Goal: Task Accomplishment & Management: Use online tool/utility

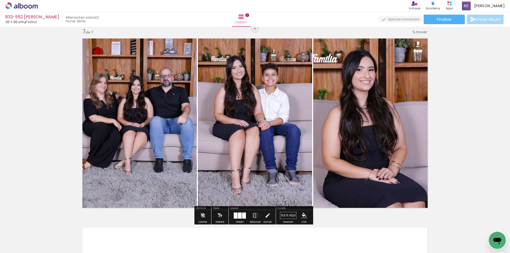
scroll to position [372, 0]
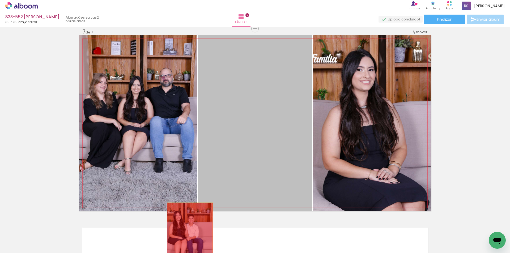
drag, startPoint x: 229, startPoint y: 144, endPoint x: 188, endPoint y: 238, distance: 102.5
click at [188, 238] on quentale-workspace at bounding box center [255, 126] width 510 height 253
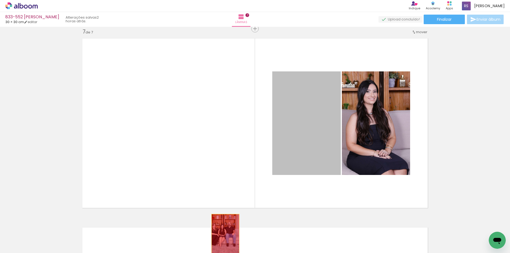
drag, startPoint x: 293, startPoint y: 135, endPoint x: 223, endPoint y: 235, distance: 121.9
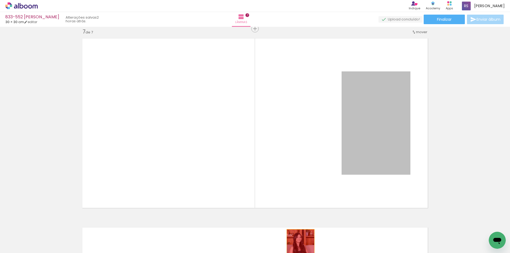
drag, startPoint x: 360, startPoint y: 134, endPoint x: 292, endPoint y: 259, distance: 142.4
click at [292, 253] on html "link( href="../../bower_components/polymer/polymer.html" rel="import" ) picture…" at bounding box center [255, 126] width 510 height 253
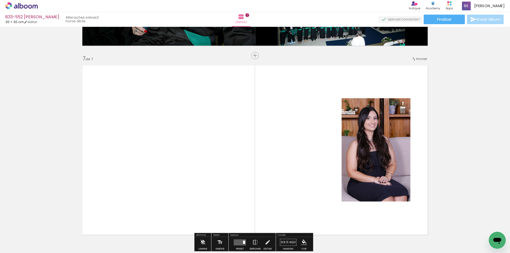
scroll to position [1114, 0]
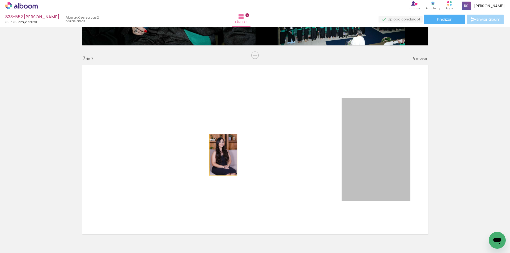
drag, startPoint x: 366, startPoint y: 162, endPoint x: 178, endPoint y: 150, distance: 188.4
click at [178, 150] on quentale-layouter at bounding box center [254, 150] width 351 height 176
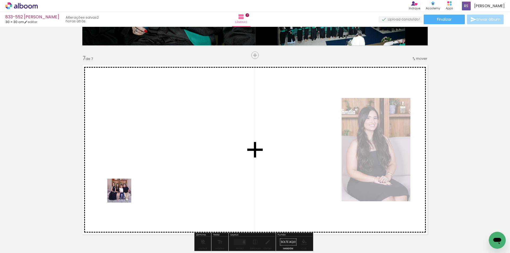
drag, startPoint x: 90, startPoint y: 229, endPoint x: 155, endPoint y: 166, distance: 90.5
click at [155, 166] on quentale-workspace at bounding box center [255, 126] width 510 height 253
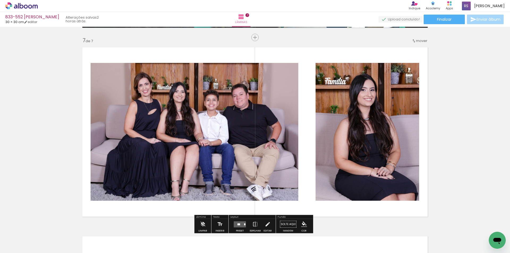
scroll to position [1141, 0]
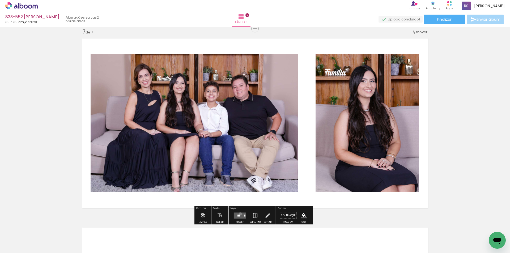
click at [239, 214] on quentale-layouter at bounding box center [240, 215] width 12 height 6
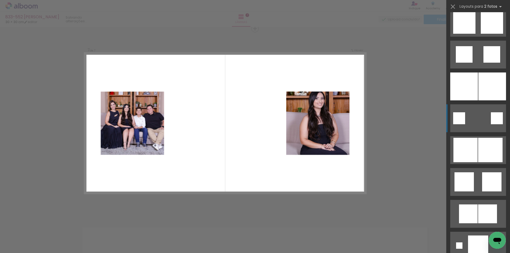
scroll to position [637, 0]
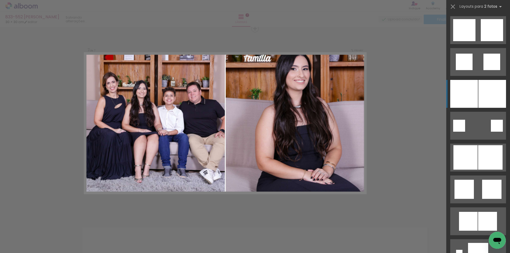
click at [487, 99] on div at bounding box center [492, 94] width 28 height 28
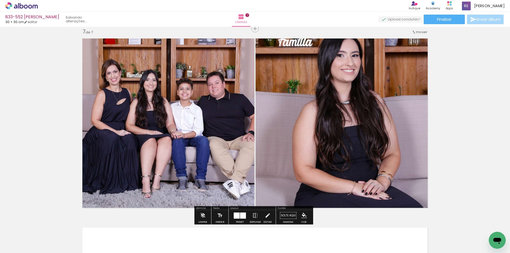
click at [334, 134] on quentale-photo at bounding box center [342, 123] width 175 height 176
drag, startPoint x: 266, startPoint y: 217, endPoint x: 279, endPoint y: 180, distance: 39.7
click at [266, 217] on iron-icon at bounding box center [267, 215] width 6 height 11
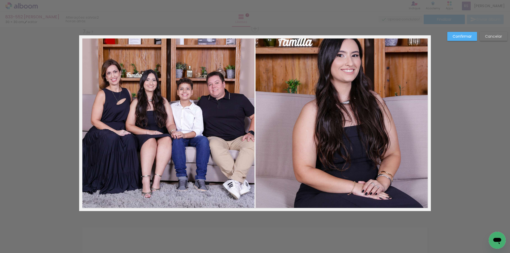
click at [291, 158] on quentale-photo at bounding box center [342, 123] width 175 height 176
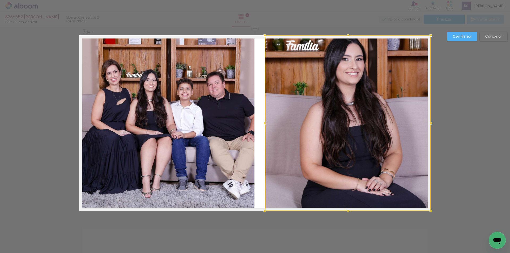
drag, startPoint x: 253, startPoint y: 121, endPoint x: 262, endPoint y: 121, distance: 9.3
click at [262, 121] on div at bounding box center [264, 123] width 11 height 11
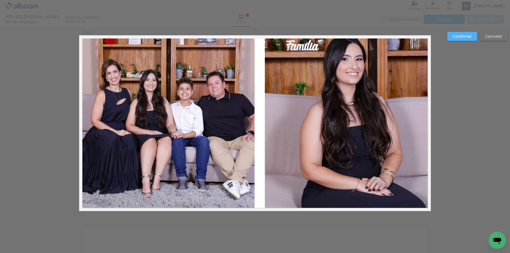
click at [418, 132] on quentale-photo at bounding box center [348, 123] width 166 height 176
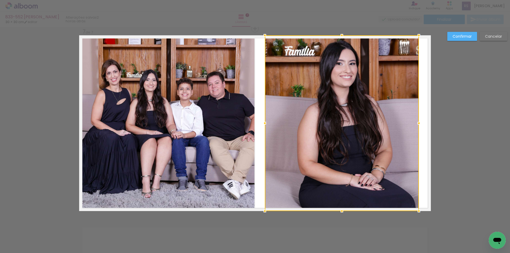
drag, startPoint x: 426, startPoint y: 124, endPoint x: 414, endPoint y: 121, distance: 12.2
click at [414, 121] on div at bounding box center [418, 123] width 11 height 11
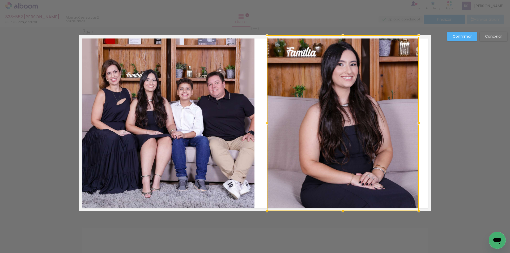
click at [266, 123] on div at bounding box center [266, 123] width 11 height 11
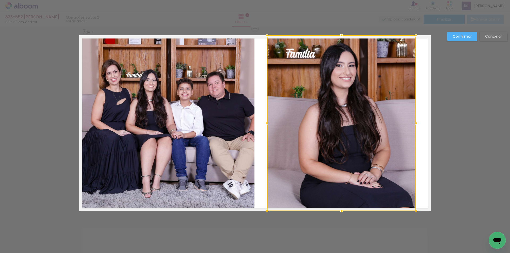
drag, startPoint x: 414, startPoint y: 124, endPoint x: 411, endPoint y: 123, distance: 3.5
click at [411, 123] on div at bounding box center [415, 123] width 11 height 11
click at [197, 114] on quentale-photo at bounding box center [166, 123] width 175 height 176
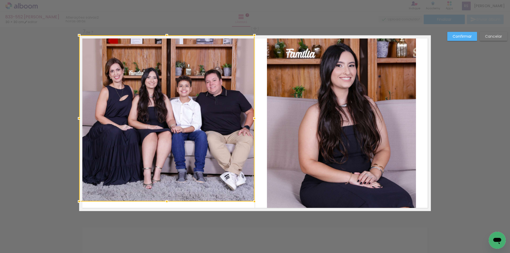
drag, startPoint x: 165, startPoint y: 211, endPoint x: 166, endPoint y: 201, distance: 9.6
click at [166, 201] on div at bounding box center [166, 201] width 11 height 11
click at [254, 119] on div at bounding box center [255, 118] width 11 height 11
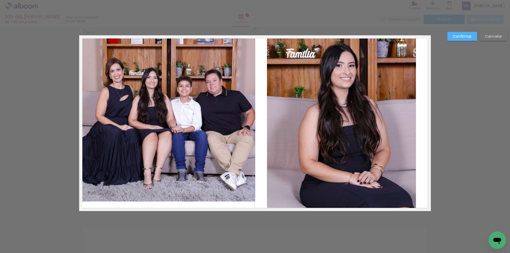
click at [182, 91] on quentale-photo at bounding box center [167, 118] width 176 height 166
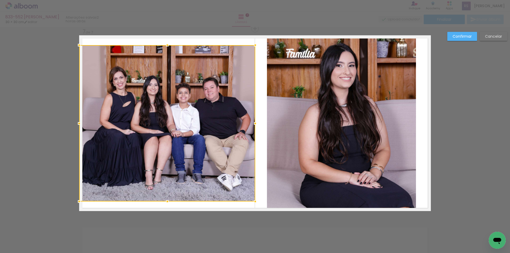
drag, startPoint x: 166, startPoint y: 36, endPoint x: 169, endPoint y: 46, distance: 10.3
click at [169, 46] on div at bounding box center [167, 45] width 11 height 11
click at [0, 0] on slot "Confirmar" at bounding box center [0, 0] width 0 height 0
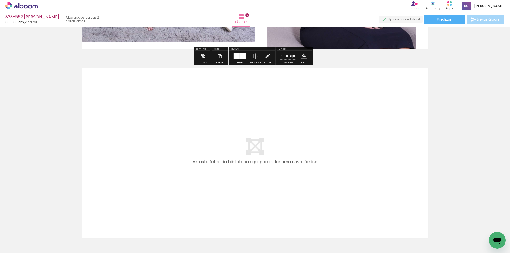
scroll to position [1167, 0]
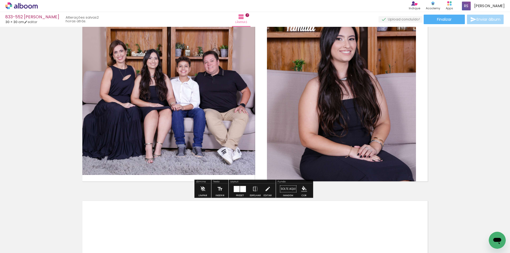
click at [301, 188] on iron-icon "color picker" at bounding box center [304, 189] width 6 height 6
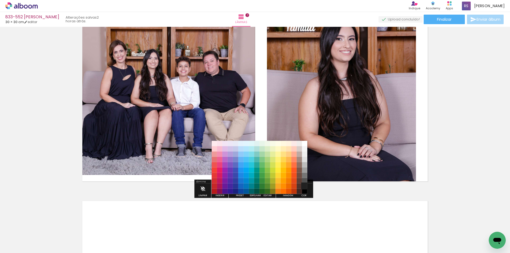
click at [304, 186] on paper-item "#212121" at bounding box center [304, 185] width 5 height 5
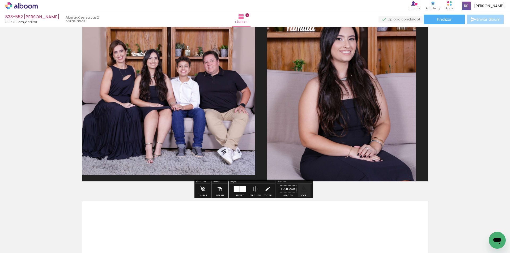
click at [303, 189] on iron-icon "color picker" at bounding box center [304, 189] width 6 height 6
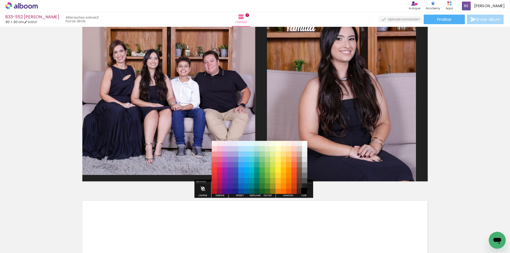
click at [304, 192] on paper-item "#000000" at bounding box center [304, 191] width 5 height 5
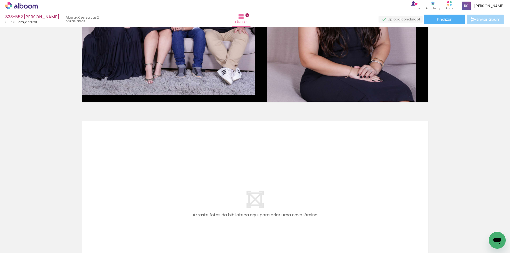
scroll to position [1327, 0]
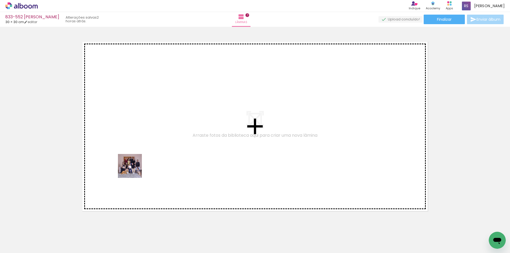
drag, startPoint x: 87, startPoint y: 238, endPoint x: 147, endPoint y: 153, distance: 103.8
click at [147, 153] on quentale-workspace at bounding box center [255, 126] width 510 height 253
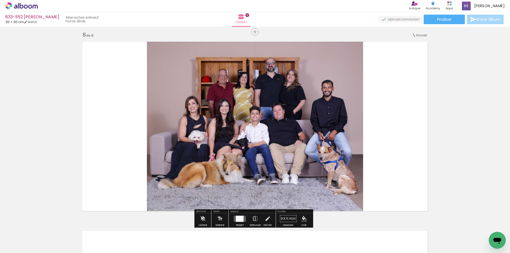
scroll to position [1330, 0]
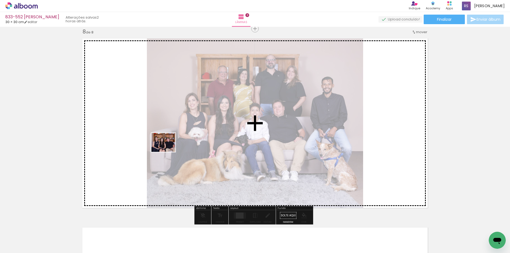
drag, startPoint x: 82, startPoint y: 239, endPoint x: 167, endPoint y: 149, distance: 124.3
click at [167, 149] on quentale-workspace at bounding box center [255, 126] width 510 height 253
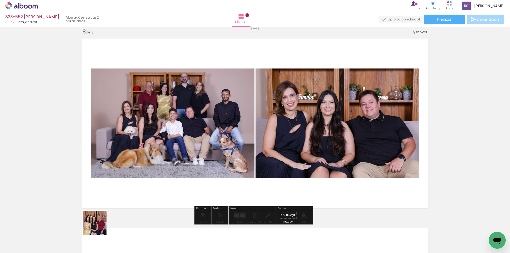
drag, startPoint x: 98, startPoint y: 227, endPoint x: 208, endPoint y: 130, distance: 146.3
click at [208, 128] on quentale-workspace at bounding box center [255, 126] width 510 height 253
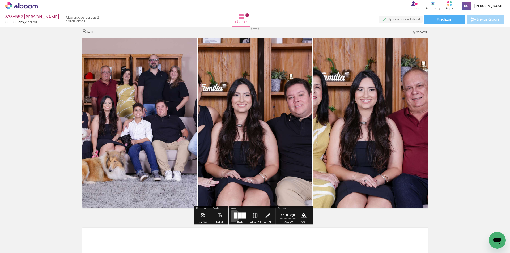
click at [233, 215] on div at bounding box center [240, 215] width 14 height 11
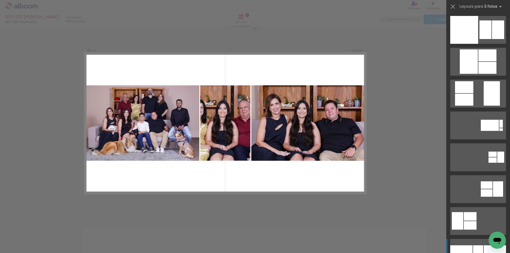
scroll to position [2203, 0]
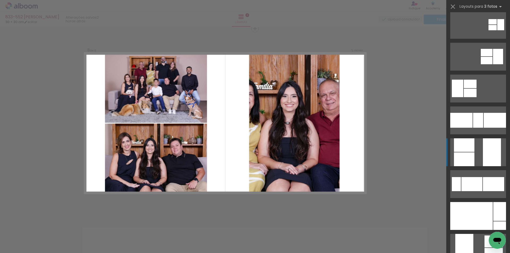
click at [476, 144] on quentale-layouter at bounding box center [478, 152] width 56 height 28
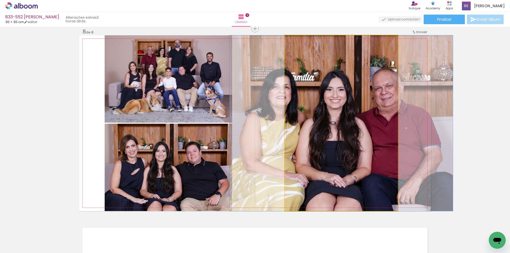
drag, startPoint x: 389, startPoint y: 182, endPoint x: 334, endPoint y: 170, distance: 56.4
click at [388, 182] on quentale-photo at bounding box center [341, 123] width 113 height 176
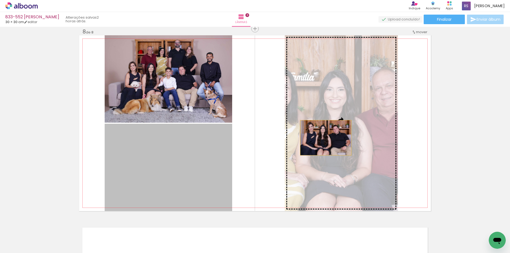
drag, startPoint x: 206, startPoint y: 169, endPoint x: 324, endPoint y: 138, distance: 122.3
click at [0, 0] on slot at bounding box center [0, 0] width 0 height 0
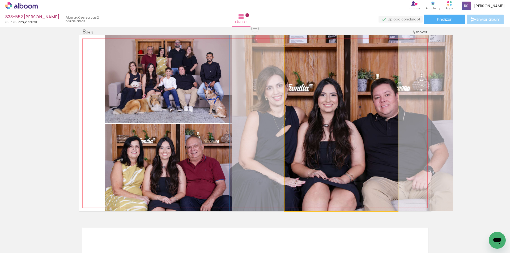
click at [336, 124] on quentale-photo at bounding box center [341, 123] width 113 height 176
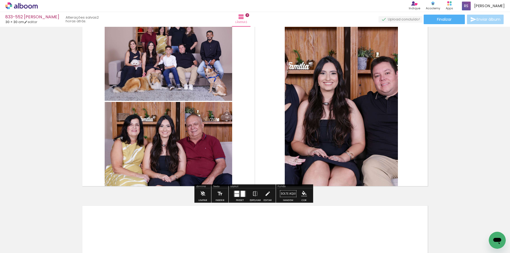
scroll to position [1356, 0]
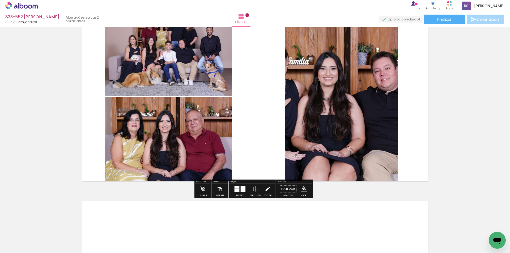
click at [264, 188] on iron-icon at bounding box center [267, 189] width 6 height 11
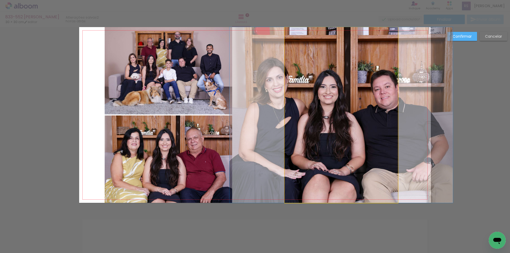
click at [286, 124] on quentale-photo at bounding box center [341, 115] width 113 height 176
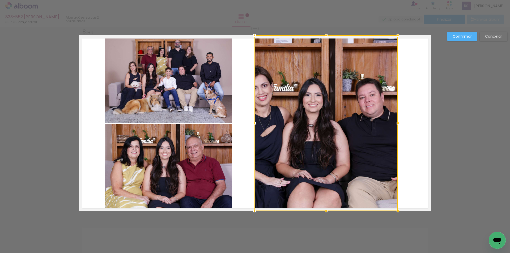
drag, startPoint x: 282, startPoint y: 122, endPoint x: 252, endPoint y: 117, distance: 30.6
click at [252, 117] on album-spread "8 de 8" at bounding box center [254, 123] width 351 height 176
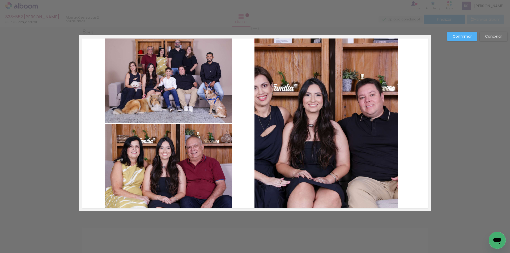
click at [270, 134] on quentale-photo at bounding box center [325, 123] width 143 height 176
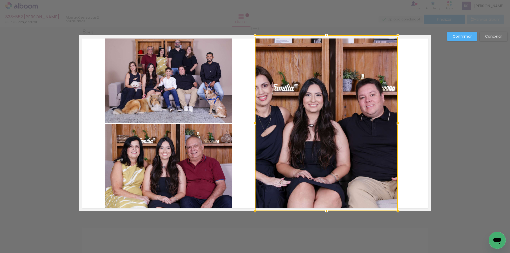
click at [255, 123] on div at bounding box center [255, 123] width 11 height 11
click at [332, 117] on div at bounding box center [326, 123] width 143 height 176
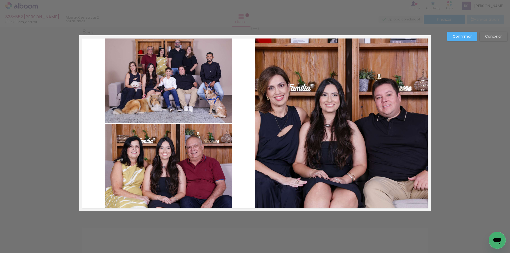
scroll to position [2203, 0]
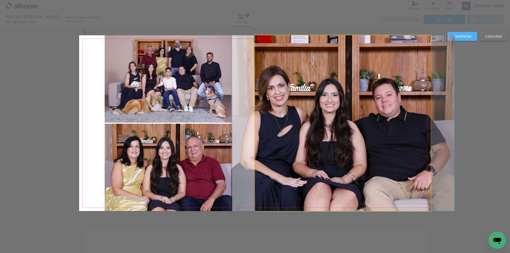
click at [379, 122] on quentale-photo at bounding box center [343, 123] width 176 height 176
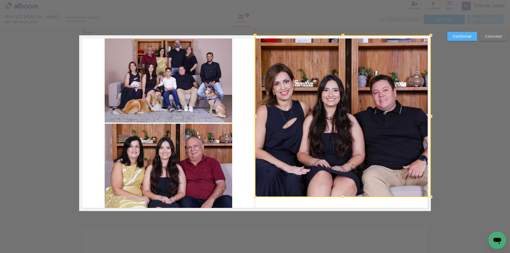
drag, startPoint x: 343, startPoint y: 209, endPoint x: 340, endPoint y: 195, distance: 14.3
click at [340, 195] on div at bounding box center [342, 197] width 11 height 11
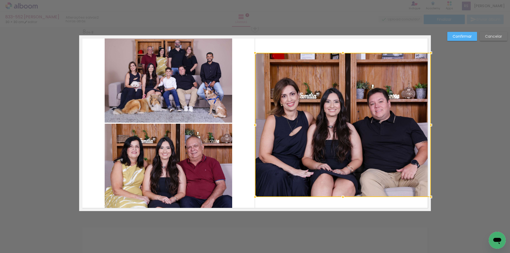
drag, startPoint x: 342, startPoint y: 37, endPoint x: 339, endPoint y: 55, distance: 17.9
click at [339, 55] on div at bounding box center [342, 53] width 11 height 11
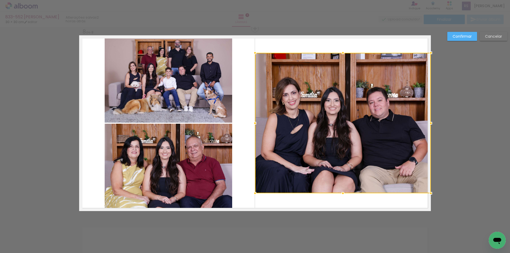
drag, startPoint x: 338, startPoint y: 198, endPoint x: 338, endPoint y: 195, distance: 3.7
click at [338, 195] on div at bounding box center [342, 193] width 11 height 11
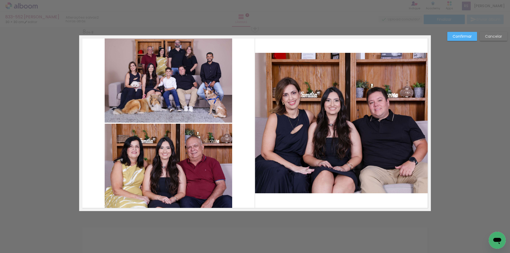
drag, startPoint x: 456, startPoint y: 36, endPoint x: 455, endPoint y: 38, distance: 2.7
click at [0, 0] on slot "Confirmar" at bounding box center [0, 0] width 0 height 0
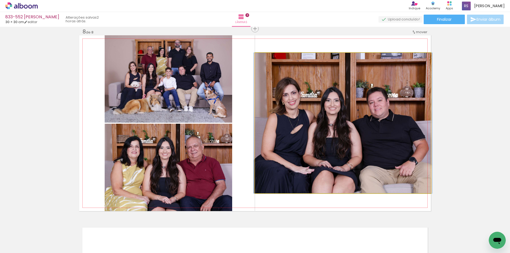
click at [372, 115] on quentale-photo at bounding box center [343, 123] width 176 height 140
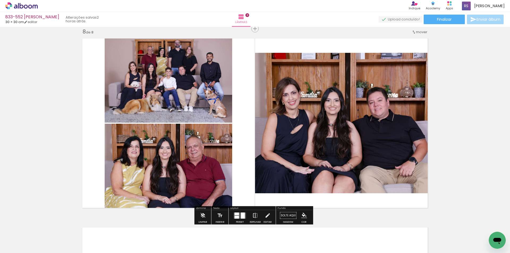
click at [255, 214] on iron-icon at bounding box center [255, 215] width 6 height 11
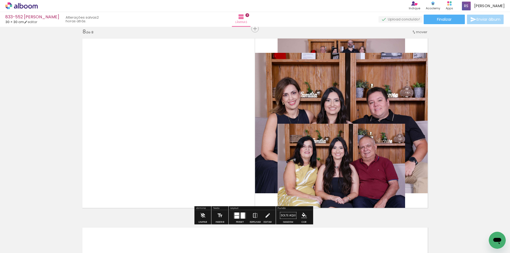
click at [255, 214] on iron-icon at bounding box center [255, 215] width 6 height 11
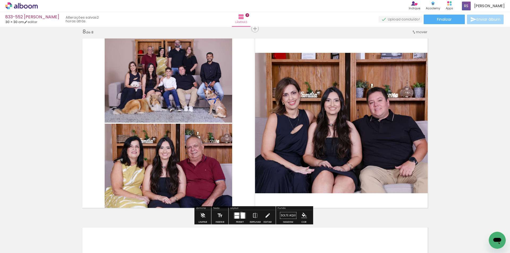
click at [241, 213] on div at bounding box center [243, 215] width 4 height 6
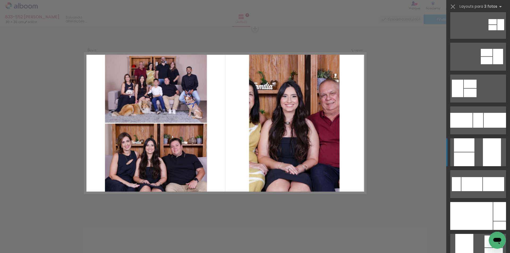
scroll to position [2325, 0]
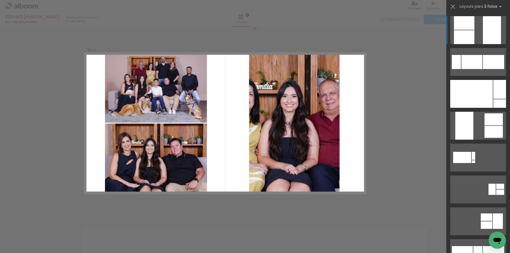
click at [478, 24] on quentale-layouter at bounding box center [478, 30] width 56 height 28
click at [472, 30] on quentale-layouter at bounding box center [478, 30] width 56 height 28
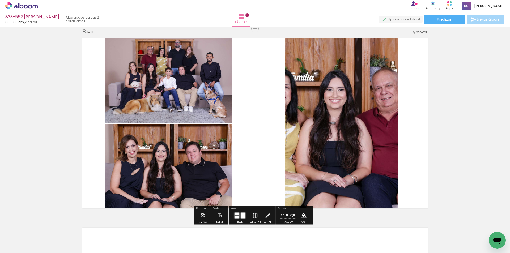
click at [252, 214] on iron-icon at bounding box center [255, 215] width 6 height 11
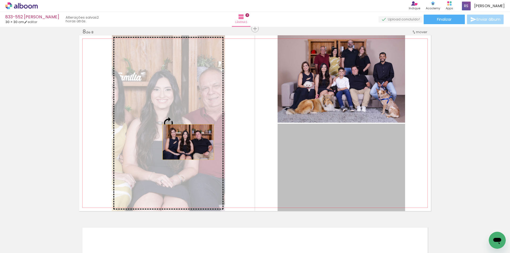
drag, startPoint x: 347, startPoint y: 158, endPoint x: 157, endPoint y: 127, distance: 192.1
click at [0, 0] on slot at bounding box center [0, 0] width 0 height 0
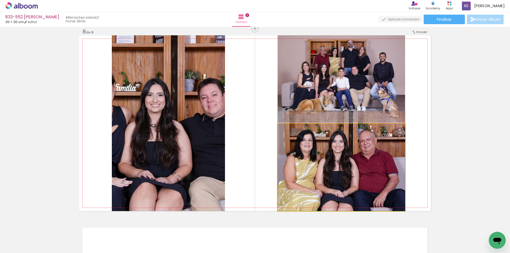
drag, startPoint x: 317, startPoint y: 181, endPoint x: 318, endPoint y: 172, distance: 9.1
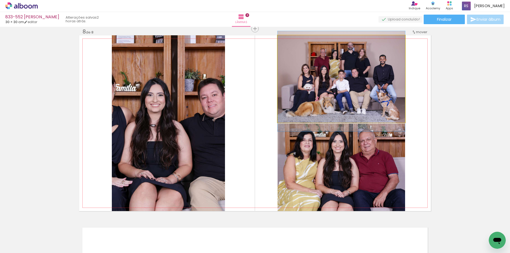
drag, startPoint x: 336, startPoint y: 90, endPoint x: 332, endPoint y: 92, distance: 4.2
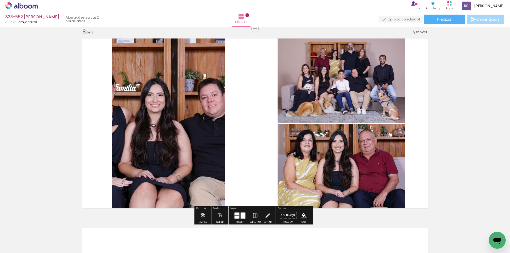
drag, startPoint x: 264, startPoint y: 214, endPoint x: 262, endPoint y: 199, distance: 15.7
click at [264, 213] on iron-icon at bounding box center [267, 215] width 6 height 11
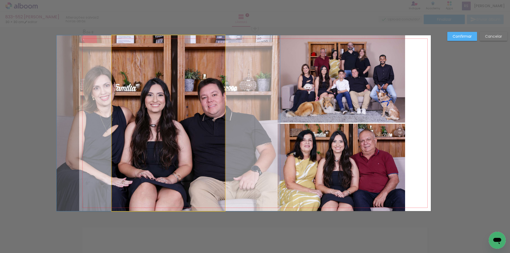
click at [200, 119] on quentale-photo at bounding box center [168, 123] width 113 height 176
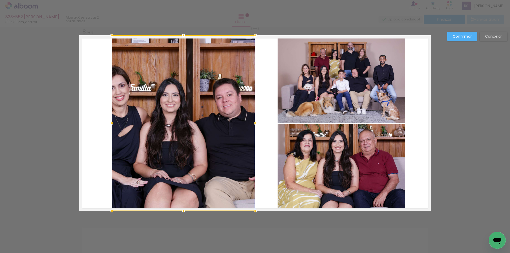
drag, startPoint x: 221, startPoint y: 121, endPoint x: 248, endPoint y: 123, distance: 26.7
click at [251, 121] on div at bounding box center [255, 123] width 11 height 11
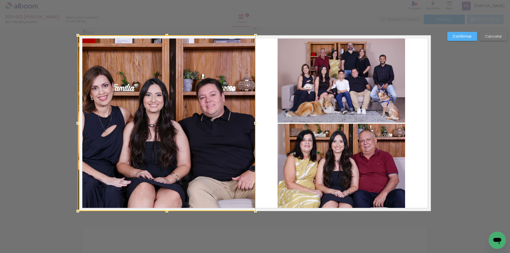
drag, startPoint x: 111, startPoint y: 122, endPoint x: 79, endPoint y: 121, distance: 31.9
click at [79, 121] on div at bounding box center [77, 123] width 11 height 11
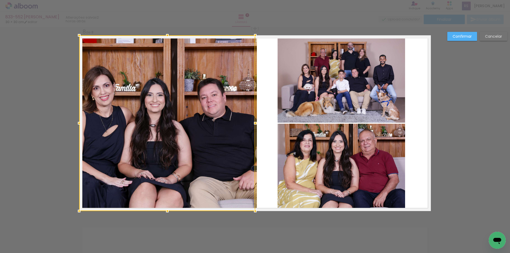
click at [227, 121] on div at bounding box center [167, 123] width 176 height 176
click at [293, 95] on quentale-photo at bounding box center [340, 78] width 127 height 87
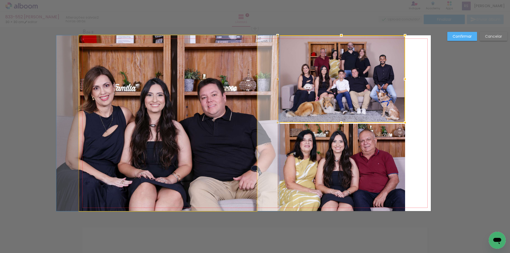
click at [233, 107] on quentale-photo at bounding box center [168, 123] width 178 height 176
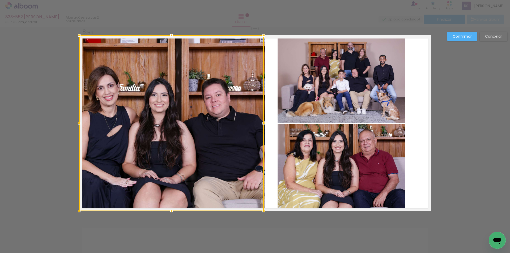
drag, startPoint x: 253, startPoint y: 124, endPoint x: 250, endPoint y: 124, distance: 2.7
click at [250, 124] on div at bounding box center [171, 123] width 184 height 176
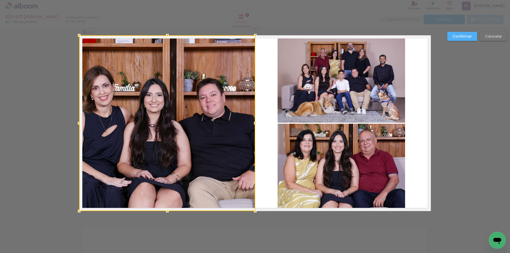
drag, startPoint x: 261, startPoint y: 123, endPoint x: 251, endPoint y: 121, distance: 10.3
click at [251, 121] on div at bounding box center [255, 123] width 11 height 11
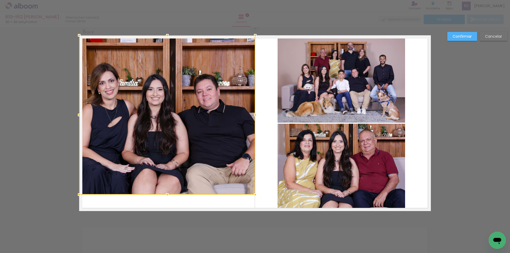
drag, startPoint x: 168, startPoint y: 210, endPoint x: 165, endPoint y: 193, distance: 16.9
click at [165, 193] on div at bounding box center [167, 194] width 11 height 11
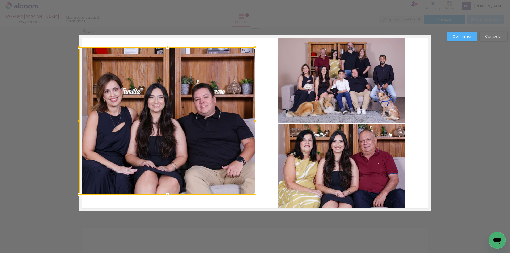
drag, startPoint x: 167, startPoint y: 34, endPoint x: 168, endPoint y: 45, distance: 11.5
click at [168, 45] on div at bounding box center [167, 47] width 11 height 11
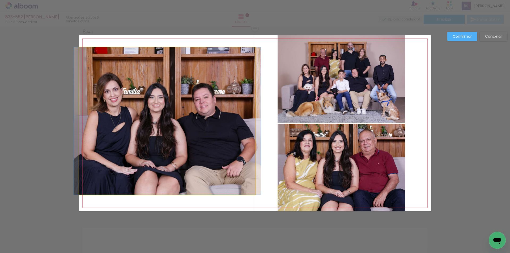
click at [212, 152] on quentale-photo at bounding box center [167, 120] width 176 height 147
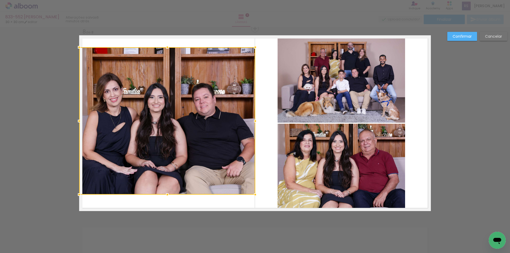
click at [0, 0] on slot "Confirmar" at bounding box center [0, 0] width 0 height 0
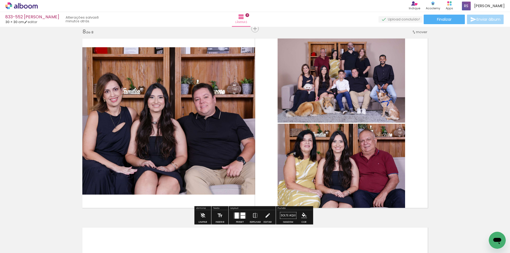
click at [303, 216] on iron-icon "color picker" at bounding box center [304, 216] width 6 height 6
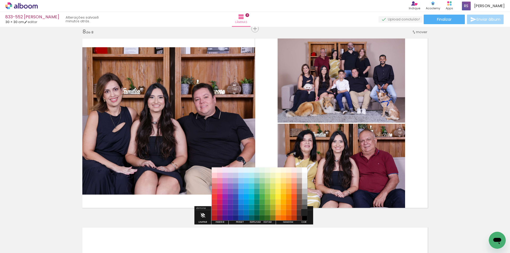
click at [303, 211] on paper-item "#212121" at bounding box center [304, 212] width 5 height 5
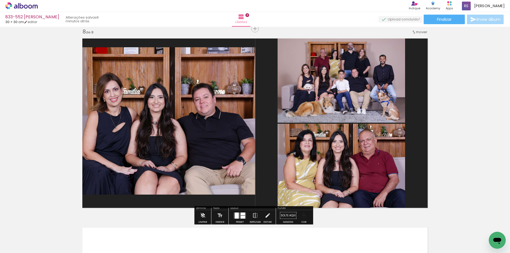
click at [302, 214] on iron-icon "color picker" at bounding box center [304, 216] width 6 height 6
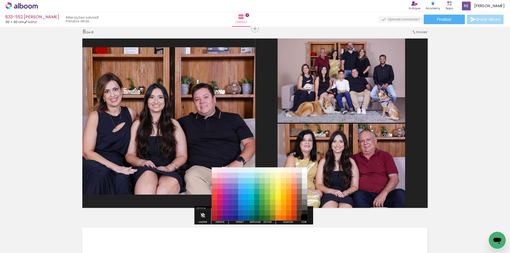
click at [306, 217] on paper-item "#000000" at bounding box center [304, 217] width 5 height 5
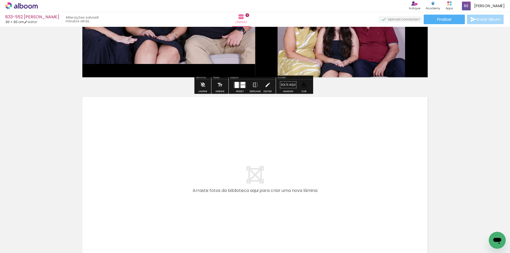
scroll to position [1489, 0]
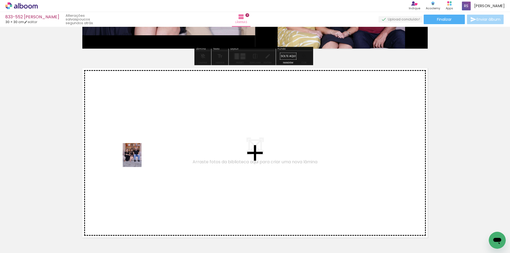
drag, startPoint x: 92, startPoint y: 226, endPoint x: 139, endPoint y: 159, distance: 81.3
click at [139, 159] on quentale-workspace at bounding box center [255, 126] width 510 height 253
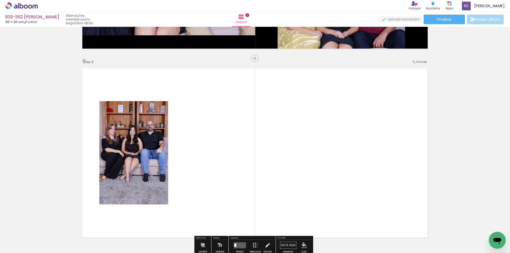
scroll to position [1519, 0]
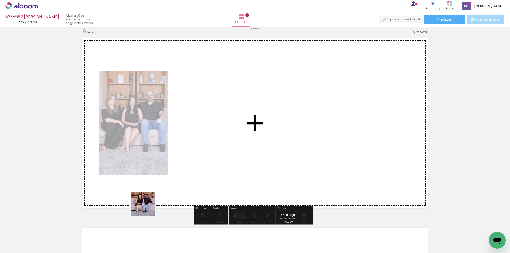
drag, startPoint x: 115, startPoint y: 235, endPoint x: 229, endPoint y: 142, distance: 146.8
click at [229, 142] on quentale-workspace at bounding box center [255, 126] width 510 height 253
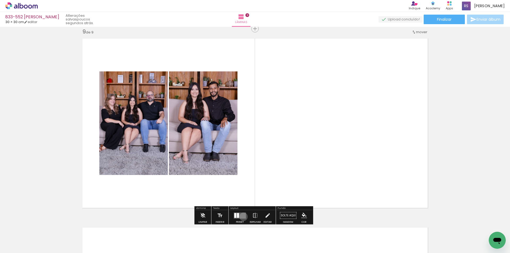
click at [242, 217] on quentale-layouter at bounding box center [240, 215] width 12 height 6
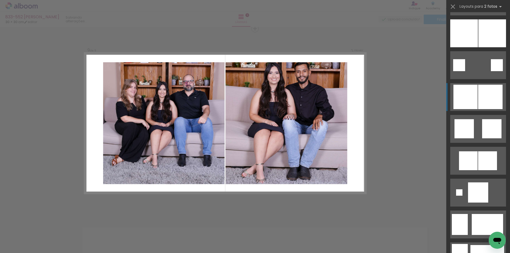
scroll to position [637, 0]
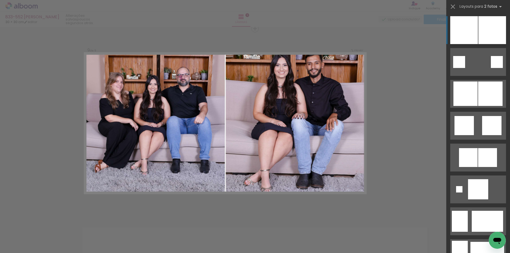
click at [478, 26] on div at bounding box center [492, 30] width 28 height 28
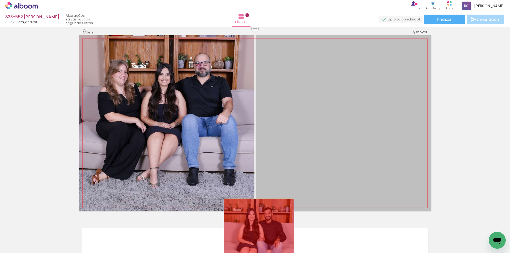
drag, startPoint x: 326, startPoint y: 125, endPoint x: 257, endPoint y: 234, distance: 129.2
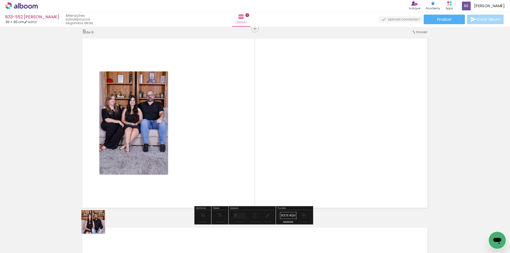
drag, startPoint x: 97, startPoint y: 226, endPoint x: 250, endPoint y: 150, distance: 170.6
click at [250, 150] on quentale-workspace at bounding box center [255, 126] width 510 height 253
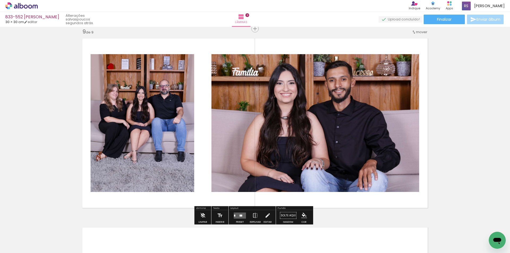
click at [240, 214] on quentale-layouter at bounding box center [240, 215] width 12 height 6
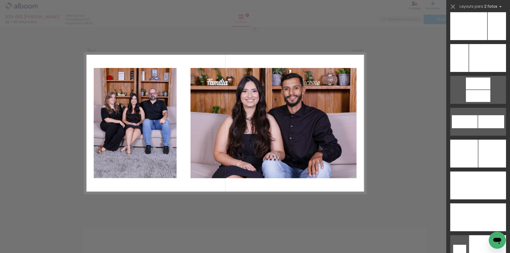
scroll to position [2378, 0]
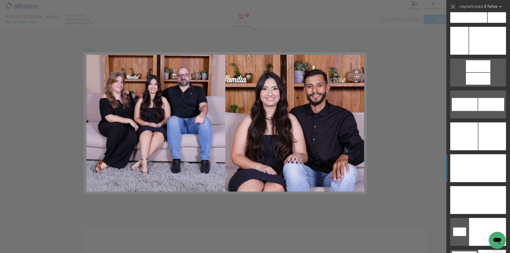
click at [492, 168] on div at bounding box center [492, 168] width 28 height 28
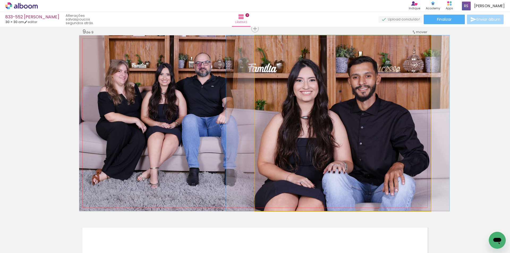
drag, startPoint x: 318, startPoint y: 146, endPoint x: 313, endPoint y: 147, distance: 5.1
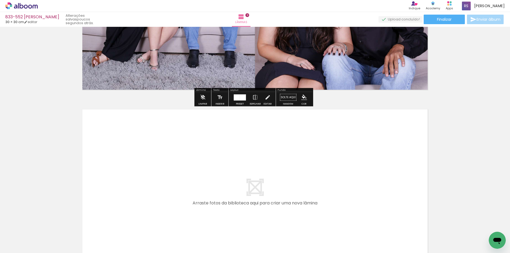
scroll to position [1652, 0]
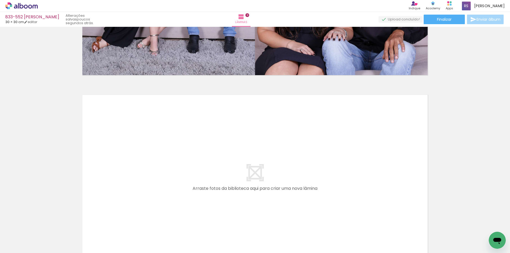
scroll to position [2378, 0]
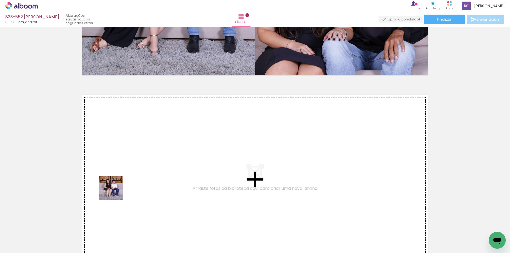
drag, startPoint x: 54, startPoint y: 238, endPoint x: 180, endPoint y: 145, distance: 156.4
click at [180, 145] on quentale-workspace at bounding box center [255, 126] width 510 height 253
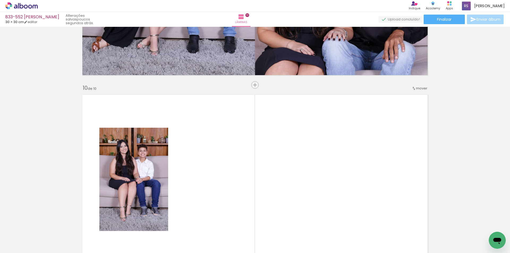
scroll to position [1708, 0]
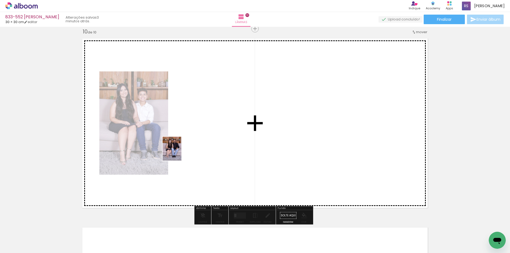
drag, startPoint x: 60, startPoint y: 233, endPoint x: 215, endPoint y: 138, distance: 182.0
click at [215, 138] on quentale-workspace at bounding box center [255, 126] width 510 height 253
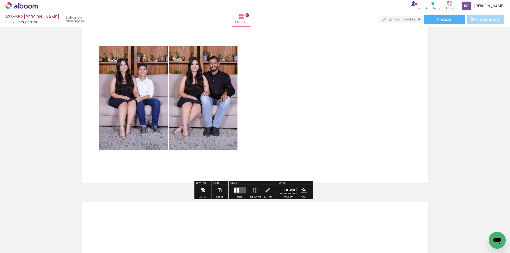
scroll to position [1734, 0]
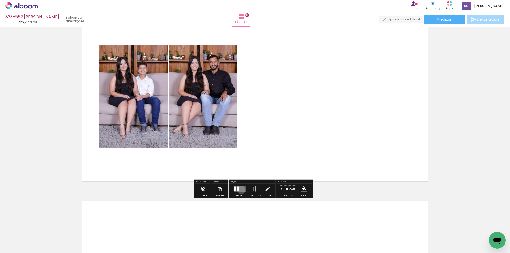
click at [240, 190] on quentale-layouter at bounding box center [240, 189] width 12 height 6
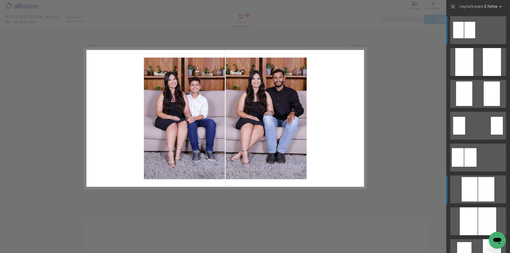
scroll to position [1708, 0]
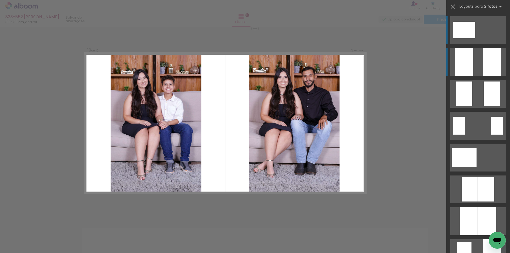
click at [490, 65] on div at bounding box center [492, 62] width 18 height 28
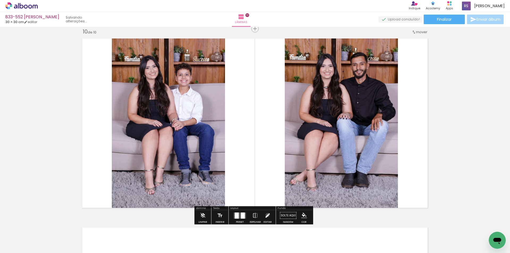
click at [266, 215] on iron-icon at bounding box center [267, 215] width 6 height 11
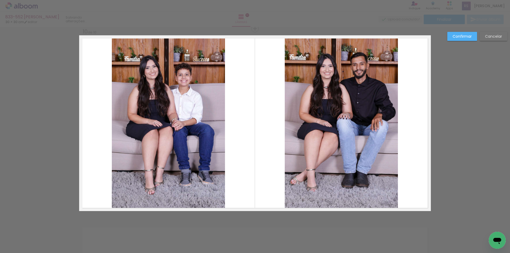
click at [341, 142] on quentale-photo at bounding box center [341, 123] width 113 height 176
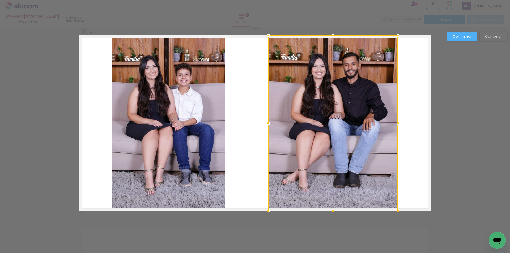
drag, startPoint x: 278, startPoint y: 123, endPoint x: 265, endPoint y: 123, distance: 12.5
click at [265, 123] on div at bounding box center [268, 123] width 11 height 11
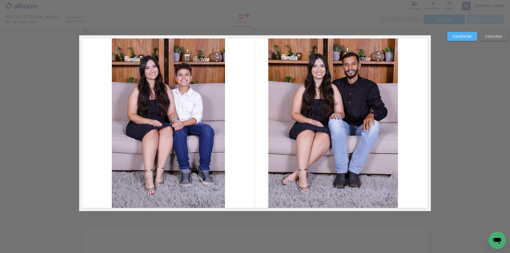
click at [379, 129] on quentale-photo at bounding box center [333, 123] width 130 height 176
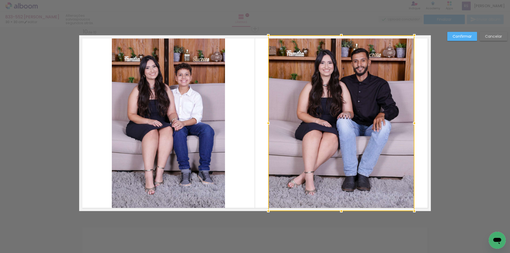
drag, startPoint x: 399, startPoint y: 124, endPoint x: 415, endPoint y: 122, distance: 16.6
click at [415, 122] on div at bounding box center [414, 123] width 11 height 11
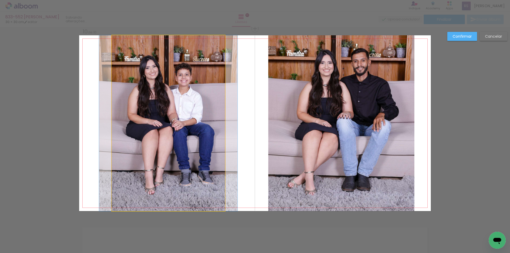
click at [192, 129] on quentale-photo at bounding box center [168, 123] width 113 height 176
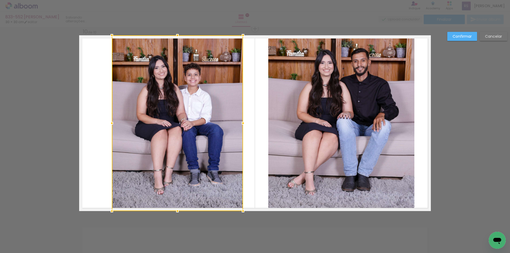
drag, startPoint x: 223, startPoint y: 125, endPoint x: 241, endPoint y: 125, distance: 18.1
click at [241, 125] on div at bounding box center [243, 123] width 11 height 11
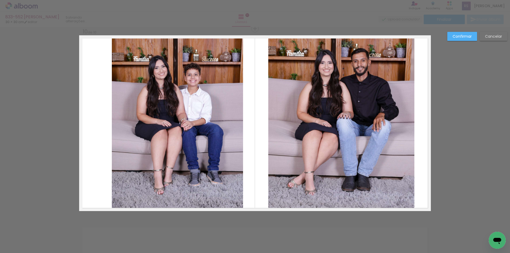
click at [182, 126] on quentale-photo at bounding box center [177, 123] width 131 height 176
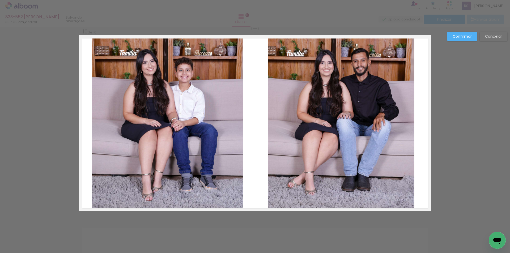
click at [310, 100] on quentale-photo at bounding box center [341, 123] width 146 height 176
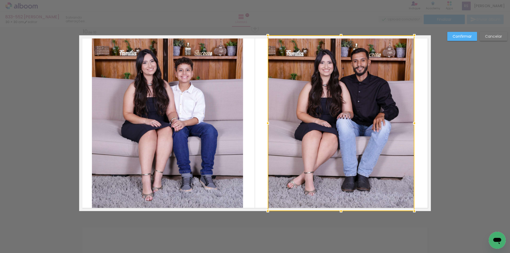
click at [263, 124] on div at bounding box center [267, 123] width 11 height 11
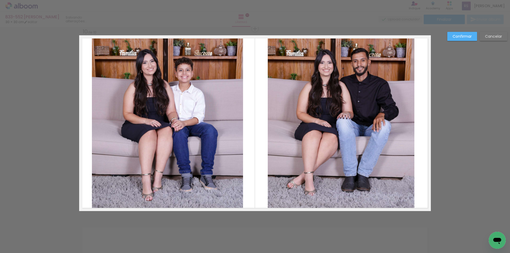
click at [0, 0] on slot "Confirmar" at bounding box center [0, 0] width 0 height 0
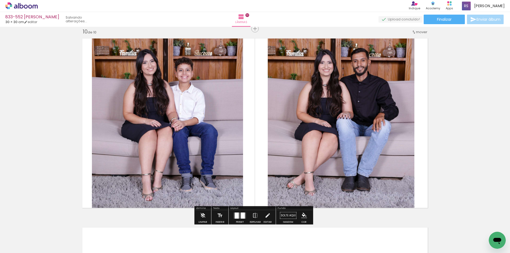
click at [302, 215] on iron-icon "color picker" at bounding box center [304, 216] width 6 height 6
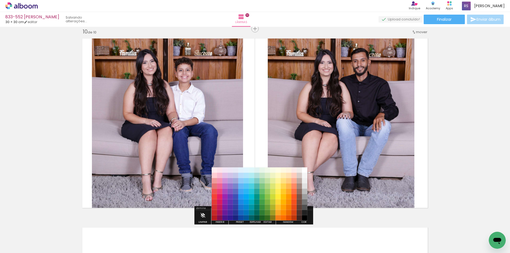
click at [304, 213] on paper-item "#212121" at bounding box center [304, 212] width 5 height 5
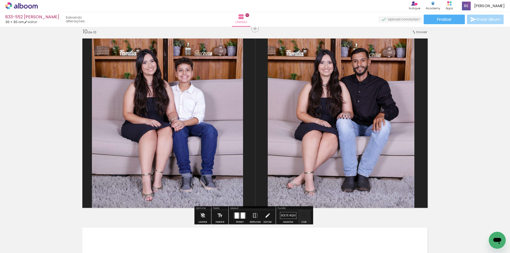
click at [303, 215] on iron-icon "color picker" at bounding box center [304, 216] width 6 height 6
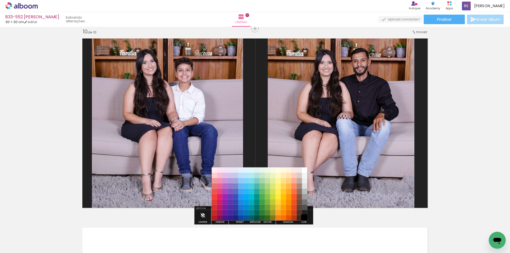
click at [303, 218] on paper-item "#000000" at bounding box center [304, 217] width 5 height 5
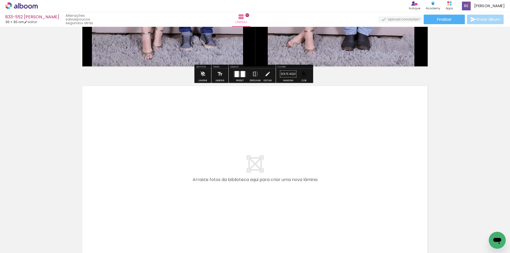
scroll to position [1867, 0]
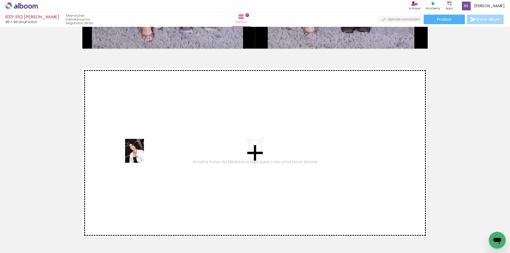
drag, startPoint x: 52, startPoint y: 230, endPoint x: 141, endPoint y: 155, distance: 116.8
click at [141, 155] on quentale-workspace at bounding box center [255, 126] width 510 height 253
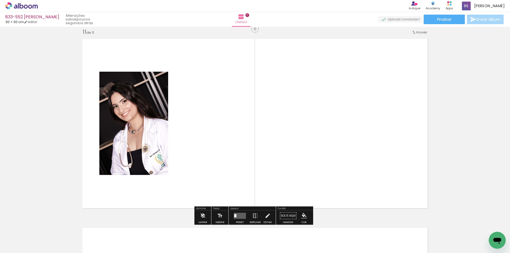
scroll to position [1897, 0]
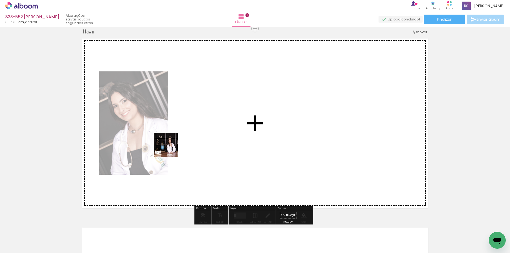
drag, startPoint x: 61, startPoint y: 237, endPoint x: 94, endPoint y: 229, distance: 33.8
click at [170, 147] on quentale-workspace at bounding box center [255, 126] width 510 height 253
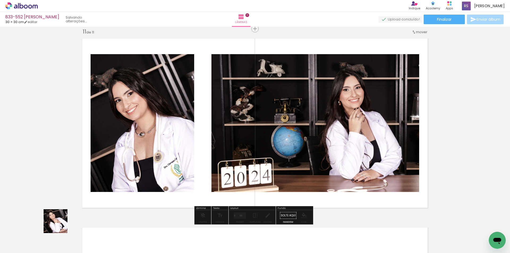
drag, startPoint x: 59, startPoint y: 225, endPoint x: 221, endPoint y: 138, distance: 183.6
click at [218, 115] on quentale-workspace at bounding box center [255, 126] width 510 height 253
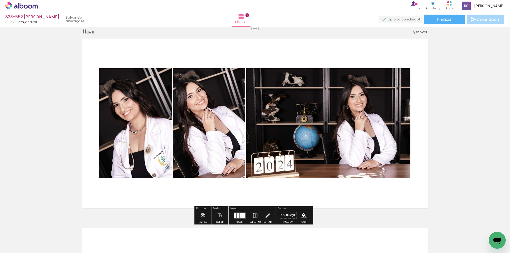
click at [243, 215] on div at bounding box center [242, 215] width 6 height 5
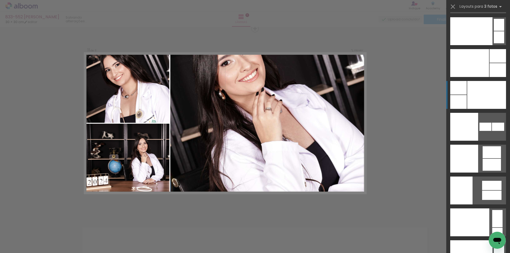
scroll to position [6465, 0]
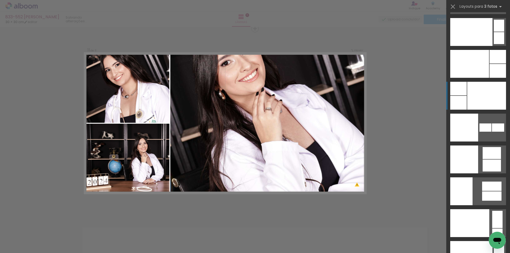
click at [474, 90] on div at bounding box center [486, 96] width 39 height 28
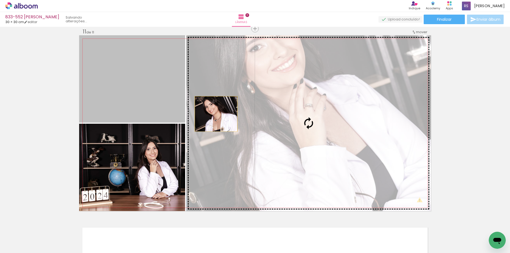
drag, startPoint x: 165, startPoint y: 105, endPoint x: 255, endPoint y: 120, distance: 90.7
click at [0, 0] on slot at bounding box center [0, 0] width 0 height 0
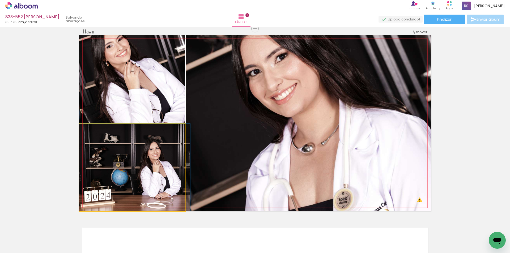
drag, startPoint x: 165, startPoint y: 173, endPoint x: 275, endPoint y: 156, distance: 111.6
click at [0, 0] on slot at bounding box center [0, 0] width 0 height 0
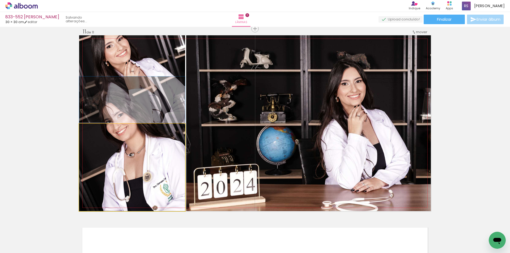
drag, startPoint x: 169, startPoint y: 164, endPoint x: 169, endPoint y: 136, distance: 27.6
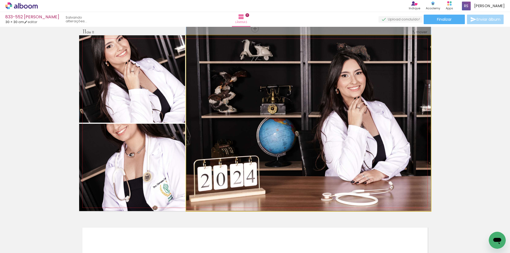
drag, startPoint x: 271, startPoint y: 168, endPoint x: 270, endPoint y: 154, distance: 13.6
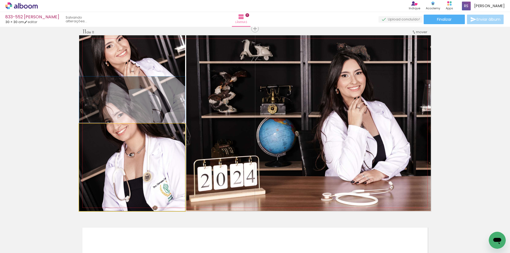
click at [170, 169] on quentale-photo at bounding box center [132, 167] width 106 height 87
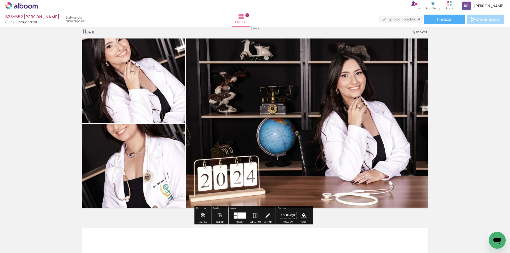
click at [265, 216] on iron-icon at bounding box center [267, 215] width 6 height 11
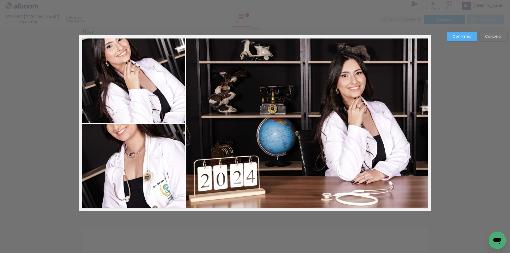
click at [171, 173] on quentale-photo at bounding box center [132, 167] width 106 height 87
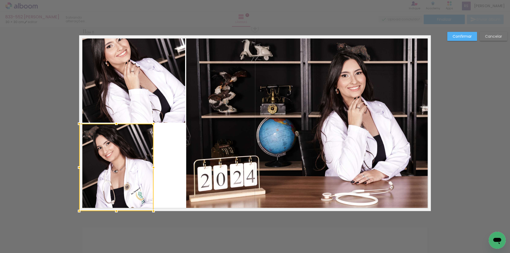
drag, startPoint x: 186, startPoint y: 170, endPoint x: 154, endPoint y: 168, distance: 31.6
click at [154, 168] on div at bounding box center [153, 167] width 11 height 11
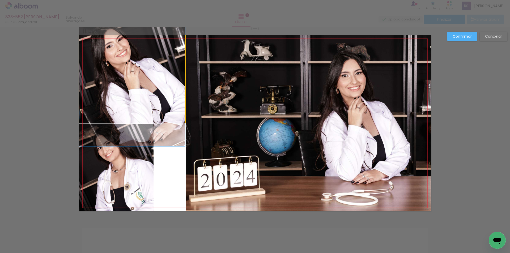
click at [161, 85] on quentale-photo at bounding box center [132, 78] width 106 height 87
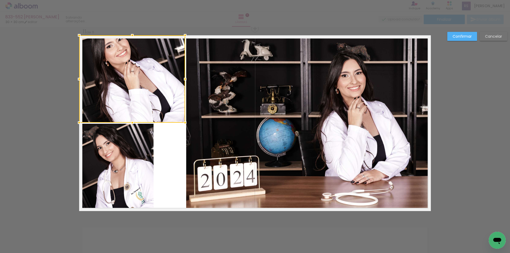
click at [226, 130] on quentale-photo at bounding box center [308, 123] width 244 height 176
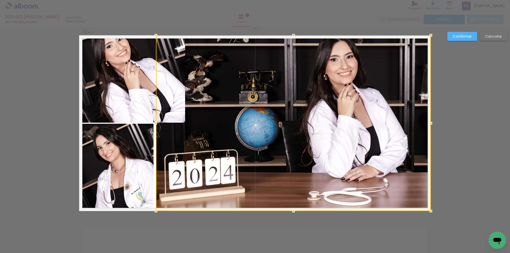
drag, startPoint x: 182, startPoint y: 123, endPoint x: 152, endPoint y: 123, distance: 30.3
click at [152, 123] on div at bounding box center [156, 123] width 11 height 11
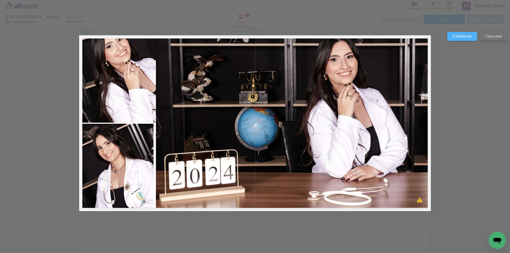
click at [168, 147] on quentale-photo at bounding box center [293, 123] width 275 height 176
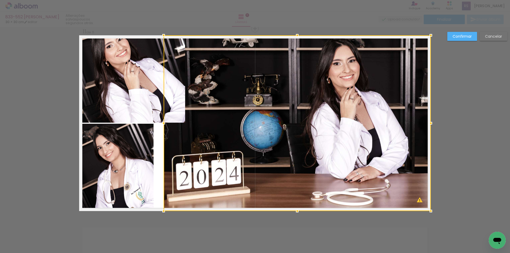
drag, startPoint x: 154, startPoint y: 122, endPoint x: 162, endPoint y: 122, distance: 7.7
click at [162, 122] on div at bounding box center [163, 123] width 11 height 11
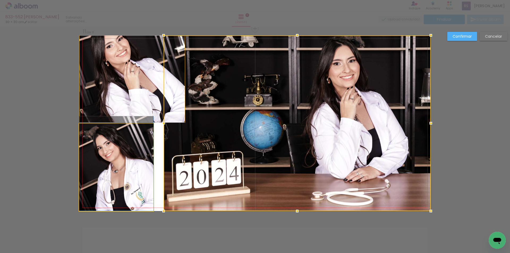
click at [118, 167] on quentale-photo at bounding box center [116, 167] width 74 height 87
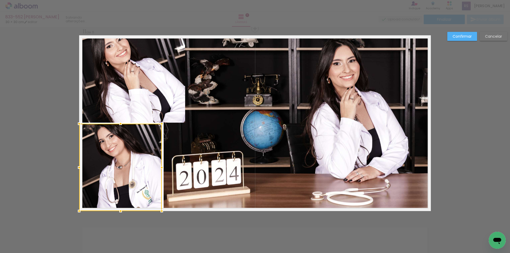
drag, startPoint x: 151, startPoint y: 168, endPoint x: 159, endPoint y: 168, distance: 8.2
click at [159, 168] on div at bounding box center [161, 167] width 11 height 11
click at [140, 91] on quentale-photo at bounding box center [132, 78] width 106 height 87
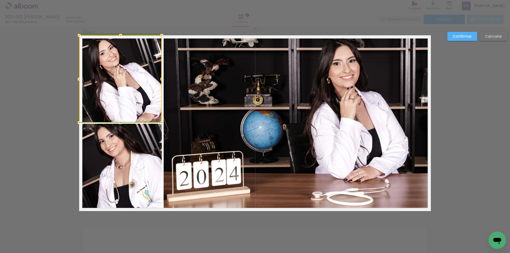
drag, startPoint x: 179, startPoint y: 78, endPoint x: 162, endPoint y: 77, distance: 17.3
click at [162, 77] on div at bounding box center [161, 79] width 11 height 11
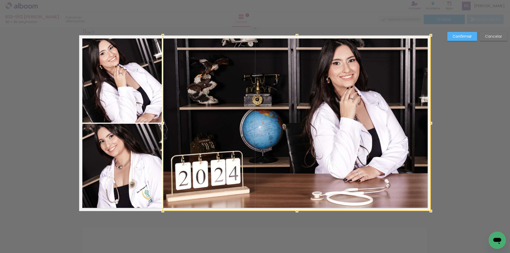
click at [159, 124] on div at bounding box center [162, 123] width 11 height 11
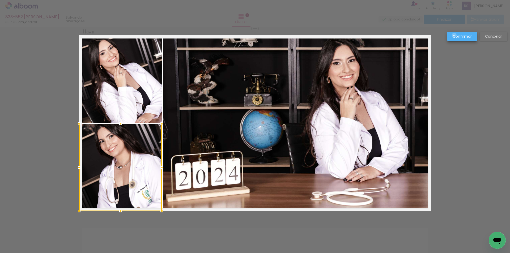
click at [0, 0] on slot "Confirmar" at bounding box center [0, 0] width 0 height 0
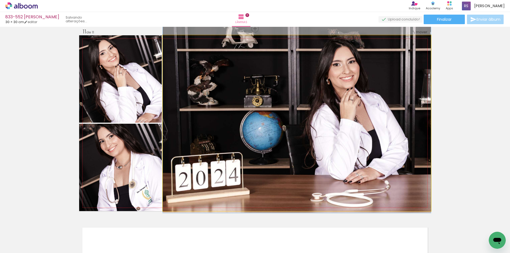
drag, startPoint x: 338, startPoint y: 107, endPoint x: 334, endPoint y: 108, distance: 3.9
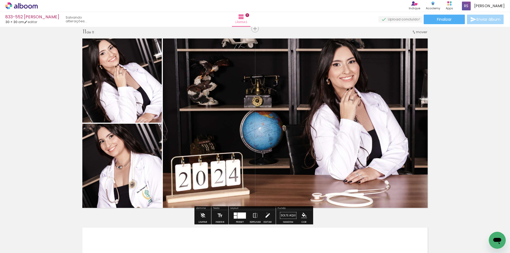
click at [265, 213] on iron-icon at bounding box center [267, 215] width 6 height 11
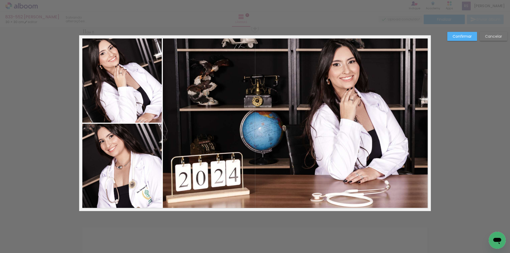
click at [183, 135] on quentale-photo at bounding box center [297, 123] width 268 height 176
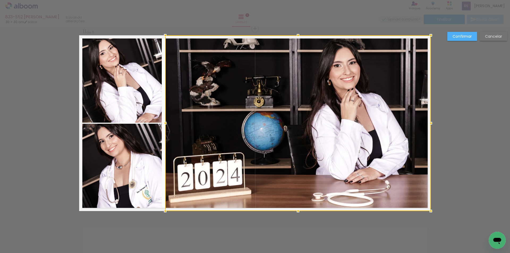
click at [164, 123] on div at bounding box center [165, 123] width 11 height 11
click at [0, 0] on slot "Cancelar" at bounding box center [0, 0] width 0 height 0
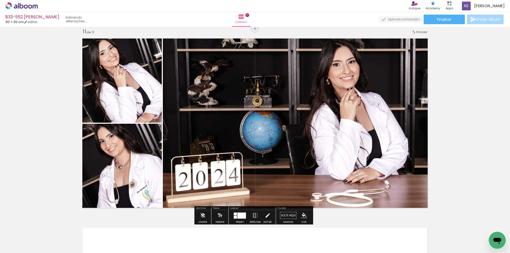
click at [236, 216] on quentale-layouter at bounding box center [240, 215] width 12 height 6
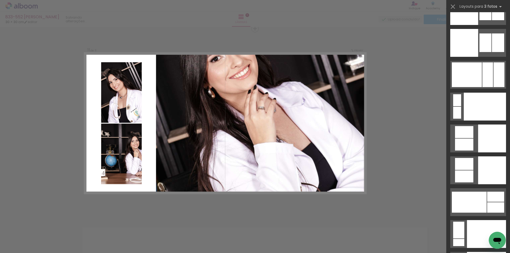
scroll to position [5681, 0]
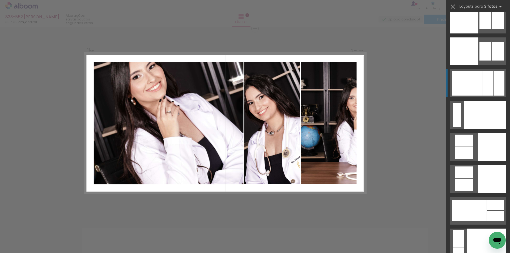
click at [473, 89] on div at bounding box center [467, 83] width 30 height 25
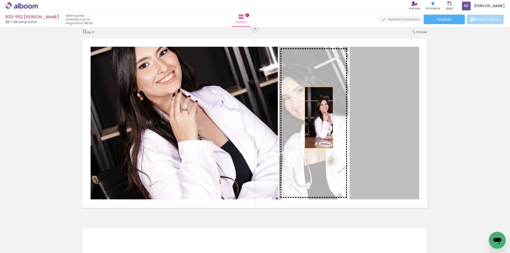
drag, startPoint x: 372, startPoint y: 118, endPoint x: 197, endPoint y: 116, distance: 174.9
click at [0, 0] on slot at bounding box center [0, 0] width 0 height 0
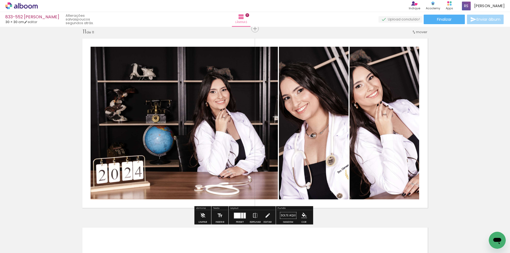
click at [264, 213] on iron-icon at bounding box center [267, 215] width 6 height 11
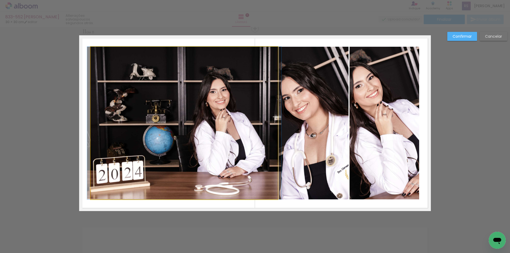
click at [246, 148] on quentale-photo at bounding box center [184, 123] width 187 height 153
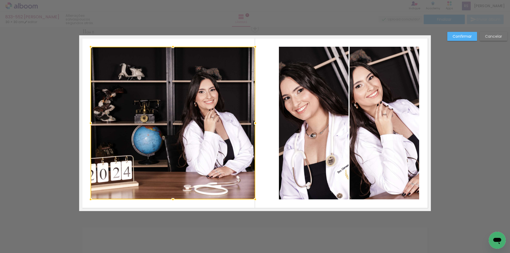
drag, startPoint x: 273, startPoint y: 123, endPoint x: 250, endPoint y: 119, distance: 22.9
click at [250, 119] on div at bounding box center [255, 123] width 11 height 11
click at [326, 138] on quentale-photo at bounding box center [314, 123] width 70 height 153
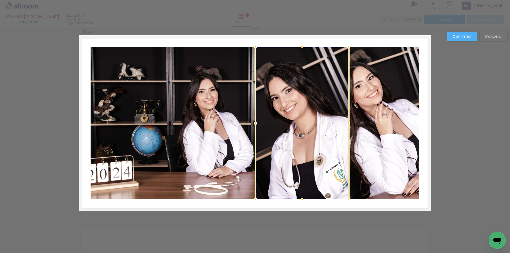
drag, startPoint x: 273, startPoint y: 123, endPoint x: 252, endPoint y: 123, distance: 20.2
click at [252, 123] on div at bounding box center [255, 123] width 11 height 11
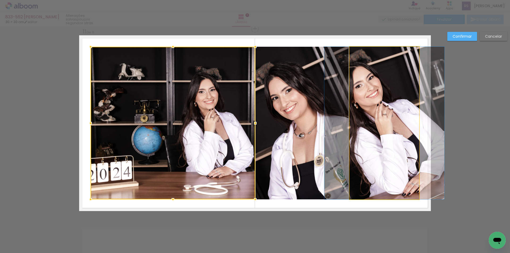
drag, startPoint x: 384, startPoint y: 123, endPoint x: 406, endPoint y: 121, distance: 21.9
click at [385, 123] on quentale-photo at bounding box center [384, 123] width 70 height 153
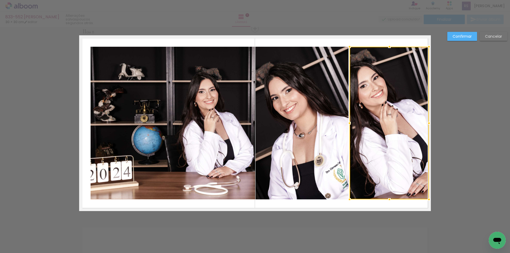
drag, startPoint x: 418, startPoint y: 120, endPoint x: 426, endPoint y: 121, distance: 7.2
click at [426, 121] on div at bounding box center [428, 123] width 11 height 11
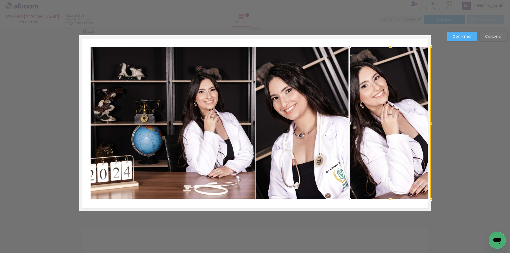
click at [336, 118] on quentale-photo at bounding box center [301, 123] width 93 height 153
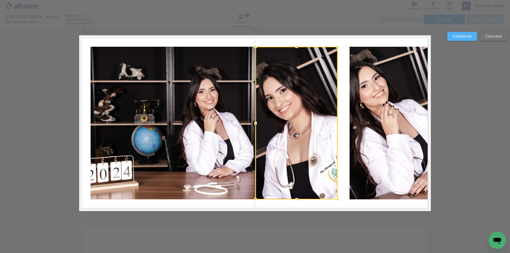
drag, startPoint x: 345, startPoint y: 120, endPoint x: 337, endPoint y: 118, distance: 8.4
click at [337, 118] on div at bounding box center [337, 123] width 11 height 11
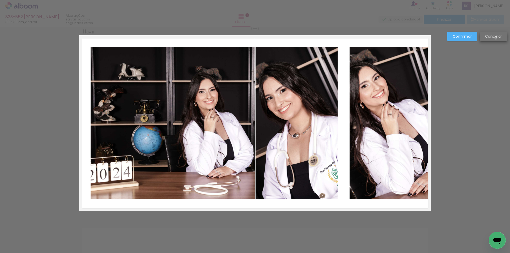
click at [0, 0] on slot "Cancelar" at bounding box center [0, 0] width 0 height 0
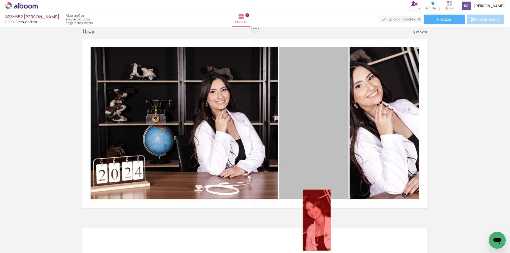
drag, startPoint x: 316, startPoint y: 135, endPoint x: 315, endPoint y: 220, distance: 85.2
click at [315, 220] on quentale-workspace at bounding box center [255, 126] width 510 height 253
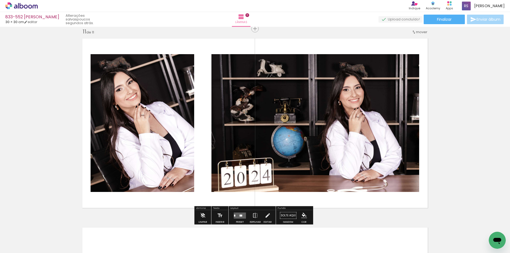
drag, startPoint x: 238, startPoint y: 216, endPoint x: 267, endPoint y: 208, distance: 30.7
click at [238, 216] on quentale-layouter at bounding box center [240, 215] width 12 height 6
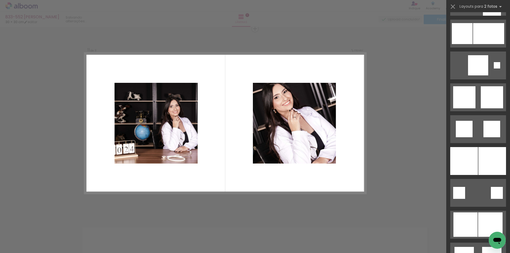
scroll to position [584, 0]
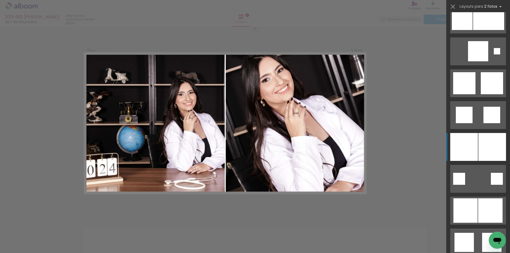
click at [482, 142] on div at bounding box center [492, 147] width 28 height 28
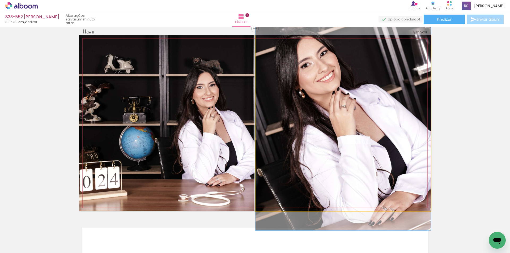
drag, startPoint x: 358, startPoint y: 153, endPoint x: 359, endPoint y: 148, distance: 4.4
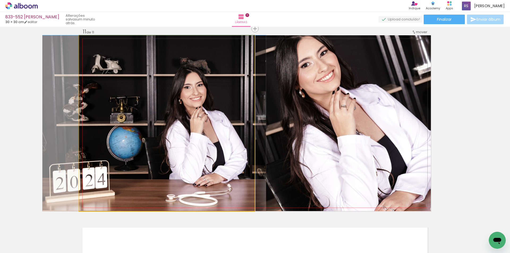
drag, startPoint x: 191, startPoint y: 172, endPoint x: 179, endPoint y: 168, distance: 13.0
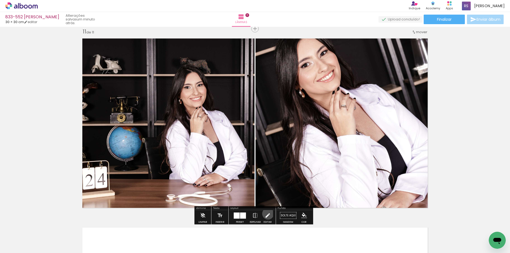
click at [266, 214] on iron-icon at bounding box center [267, 215] width 6 height 11
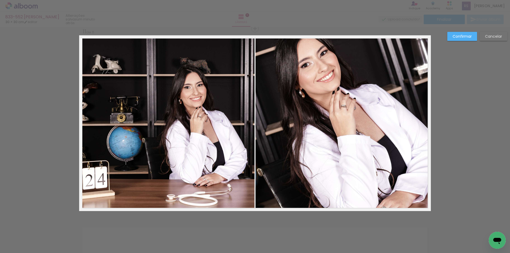
click at [304, 165] on quentale-photo at bounding box center [342, 123] width 175 height 176
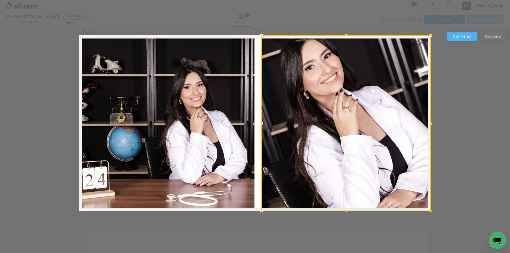
drag, startPoint x: 254, startPoint y: 124, endPoint x: 260, endPoint y: 124, distance: 5.8
click at [260, 124] on div at bounding box center [261, 123] width 11 height 11
click at [391, 136] on div at bounding box center [345, 123] width 169 height 176
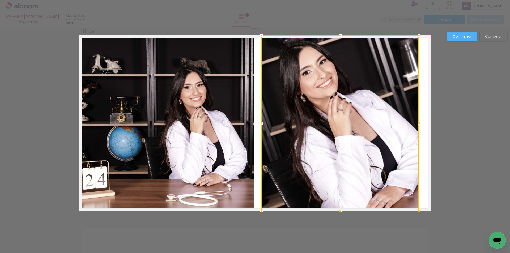
drag, startPoint x: 428, startPoint y: 124, endPoint x: 415, endPoint y: 123, distance: 12.5
click at [415, 123] on div at bounding box center [418, 123] width 11 height 11
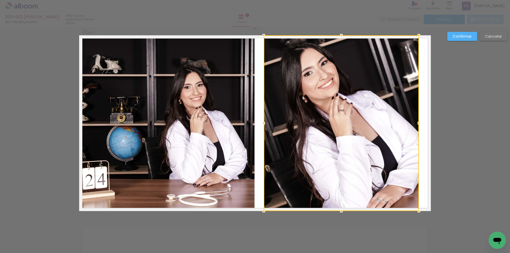
click at [260, 123] on div at bounding box center [263, 123] width 11 height 11
